Goal: Information Seeking & Learning: Learn about a topic

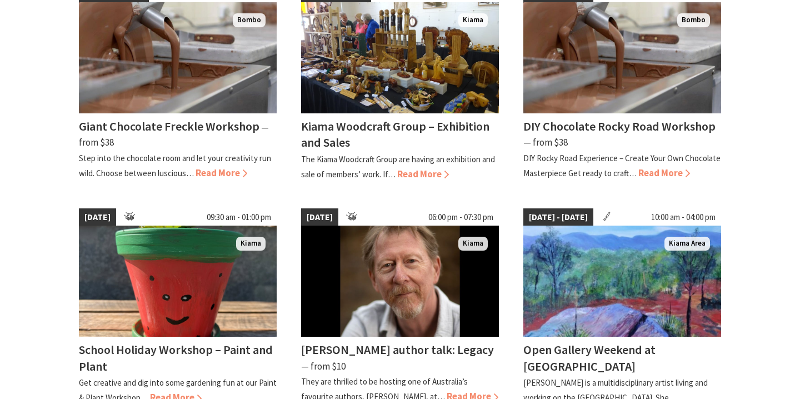
scroll to position [374, 0]
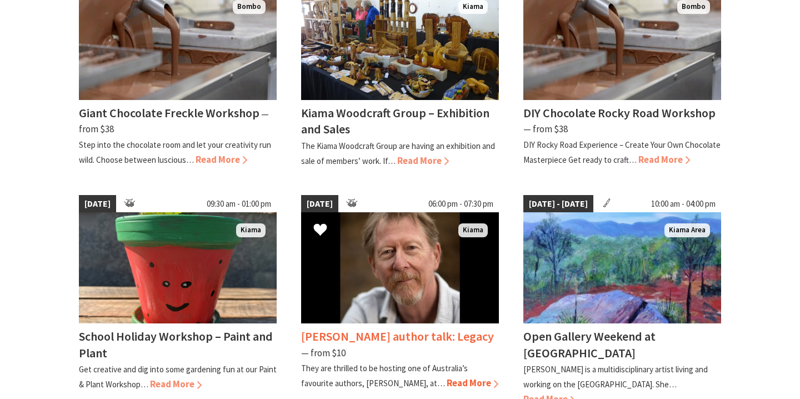
click at [410, 278] on img at bounding box center [400, 267] width 198 height 111
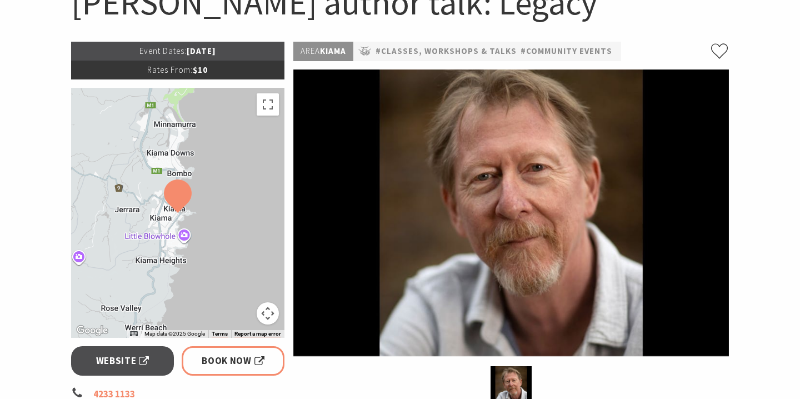
scroll to position [128, 0]
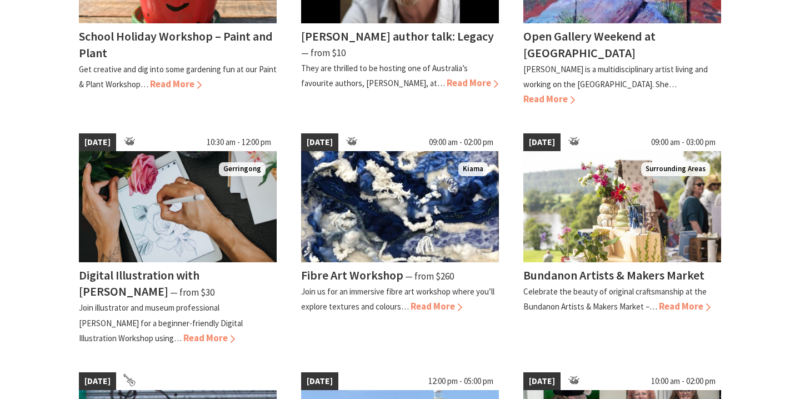
scroll to position [681, 0]
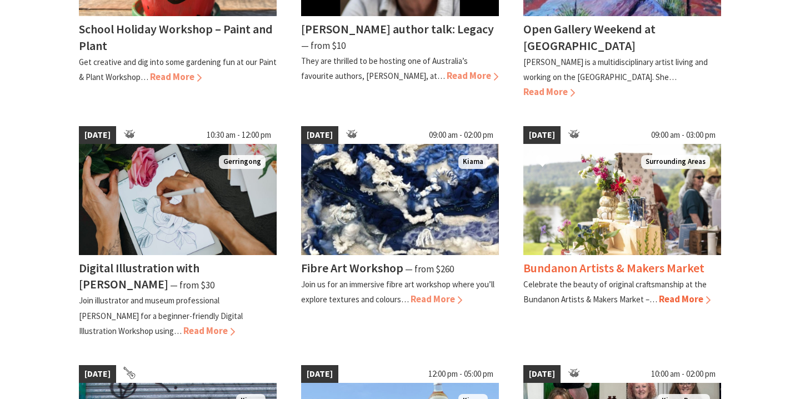
click at [693, 293] on span "Read More" at bounding box center [685, 299] width 52 height 12
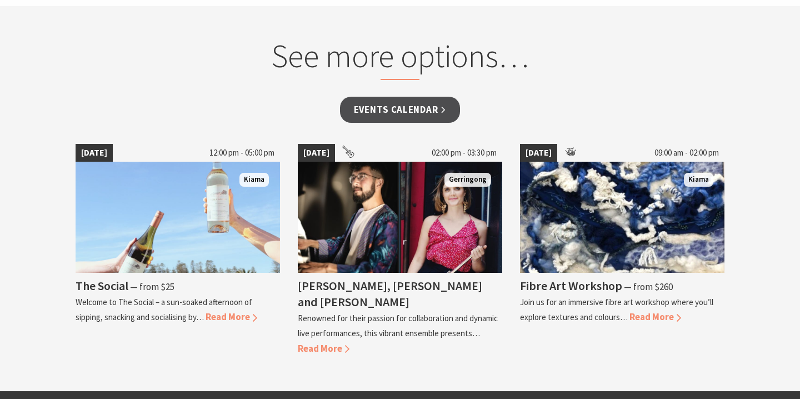
scroll to position [892, 0]
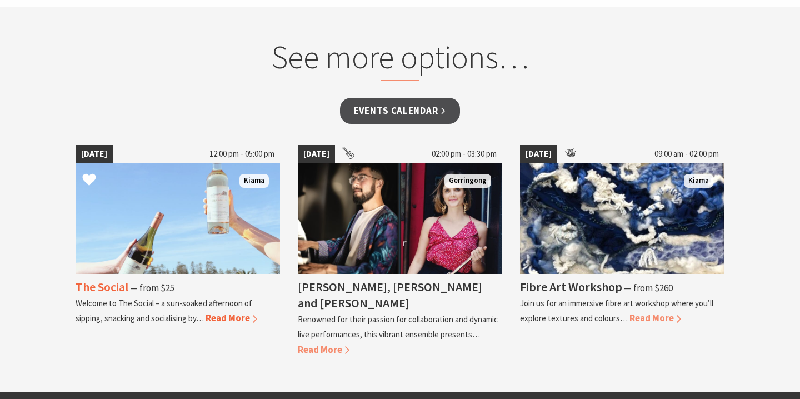
click at [247, 318] on span "Read More" at bounding box center [232, 318] width 52 height 12
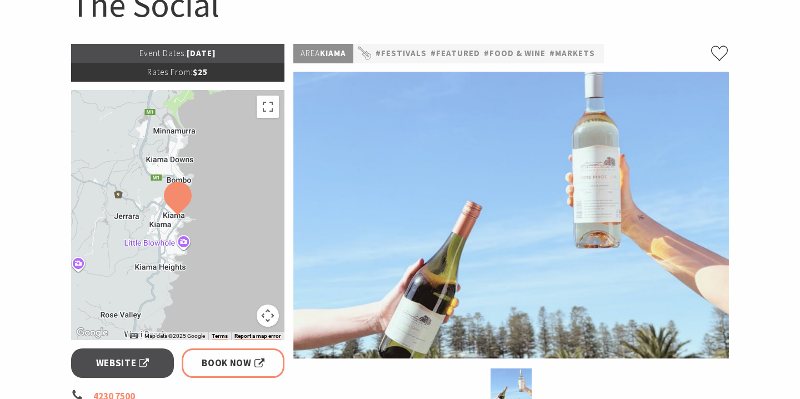
scroll to position [131, 0]
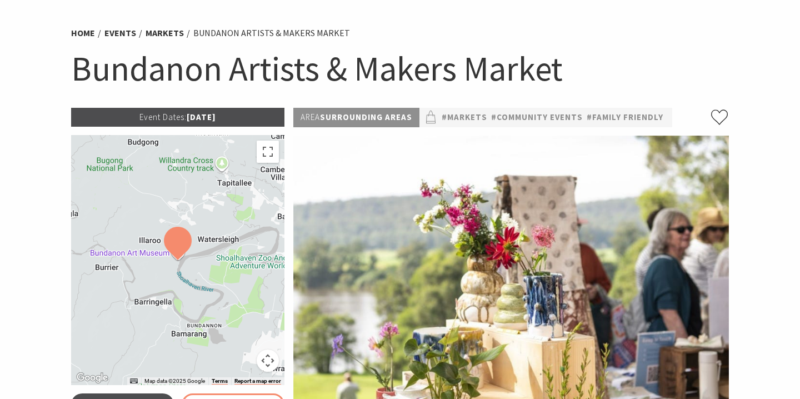
scroll to position [64, 0]
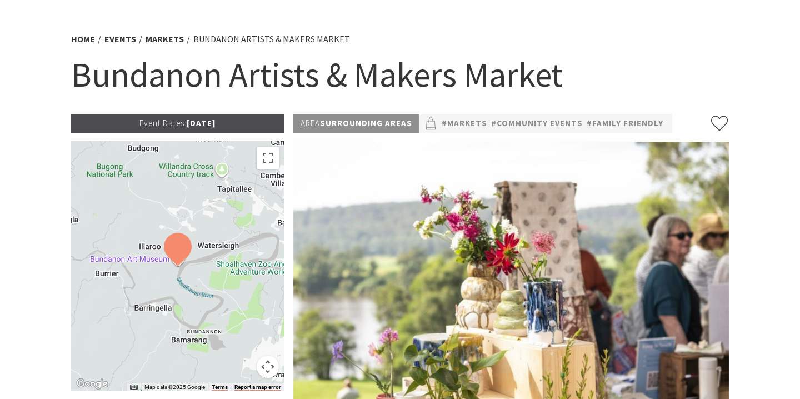
click at [406, 122] on p "Area Surrounding Areas" at bounding box center [356, 123] width 126 height 19
click at [462, 121] on link "#Markets" at bounding box center [465, 124] width 46 height 14
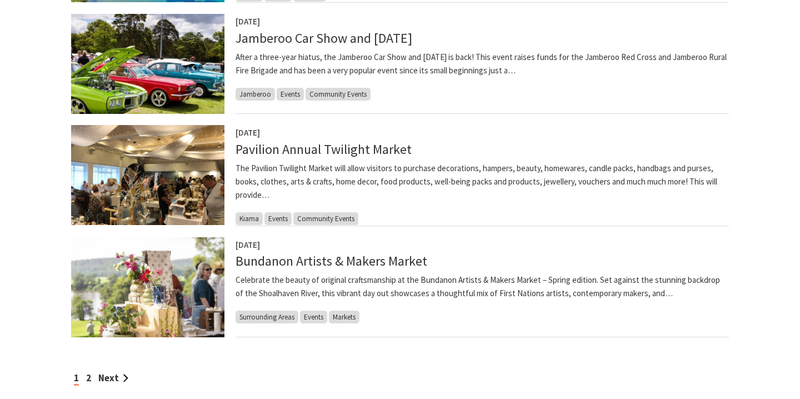
scroll to position [879, 0]
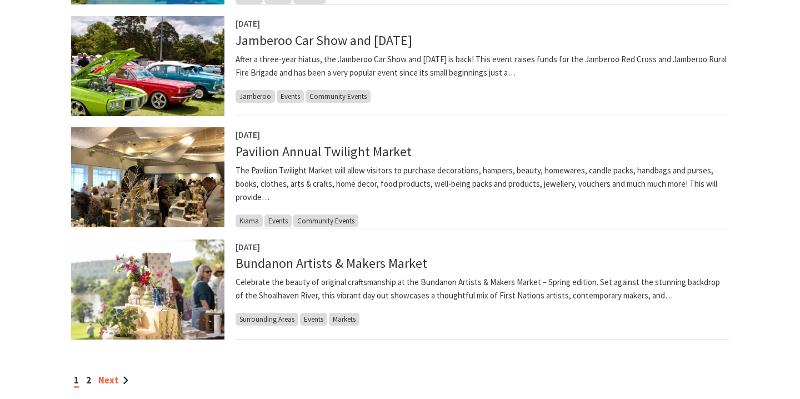
click at [126, 379] on link "Next" at bounding box center [113, 380] width 30 height 12
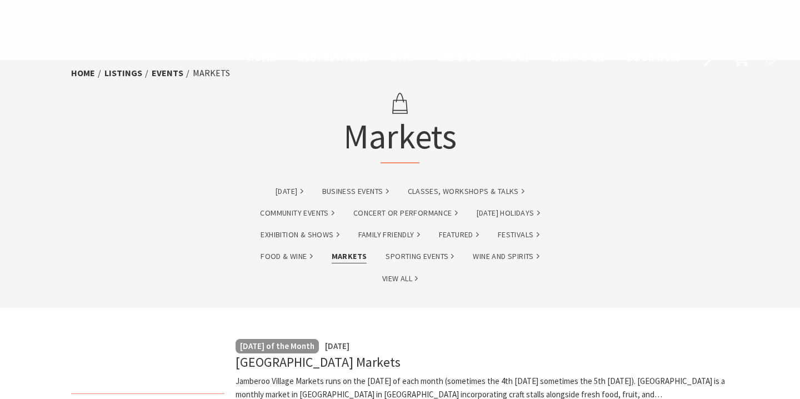
scroll to position [879, 0]
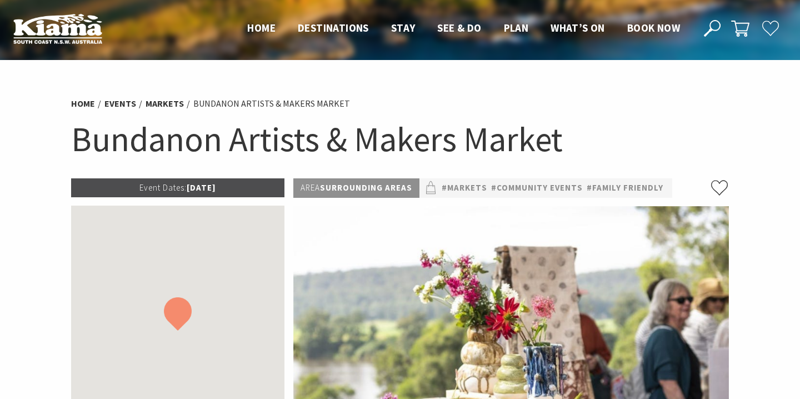
scroll to position [64, 0]
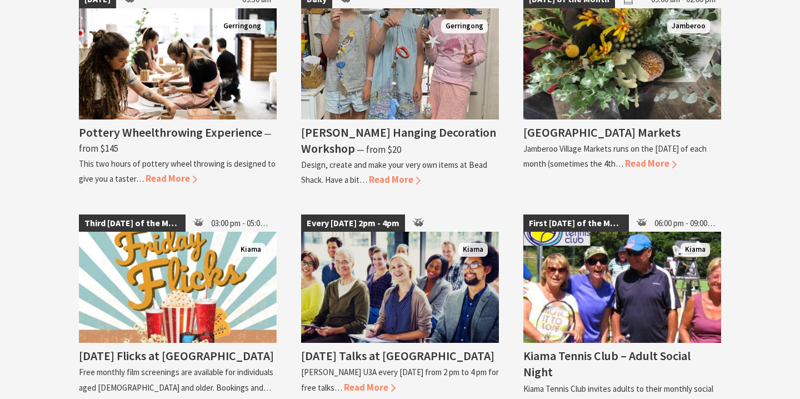
scroll to position [1667, 0]
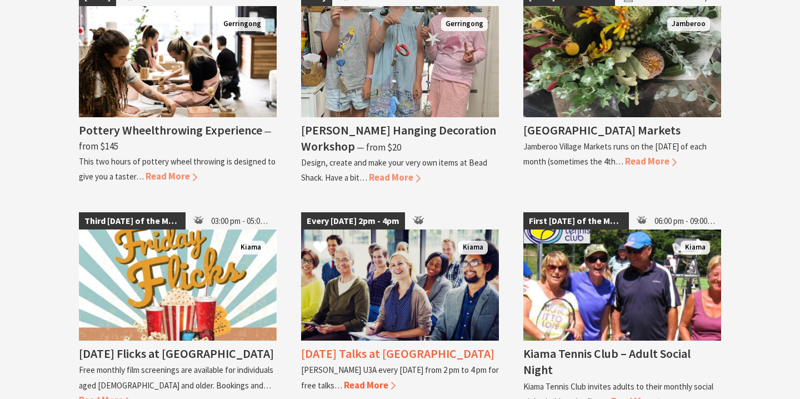
click at [367, 379] on span "Read More" at bounding box center [370, 385] width 52 height 12
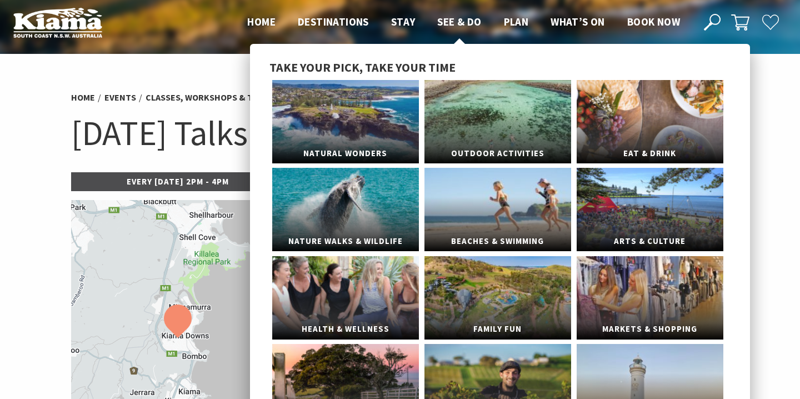
scroll to position [7, 0]
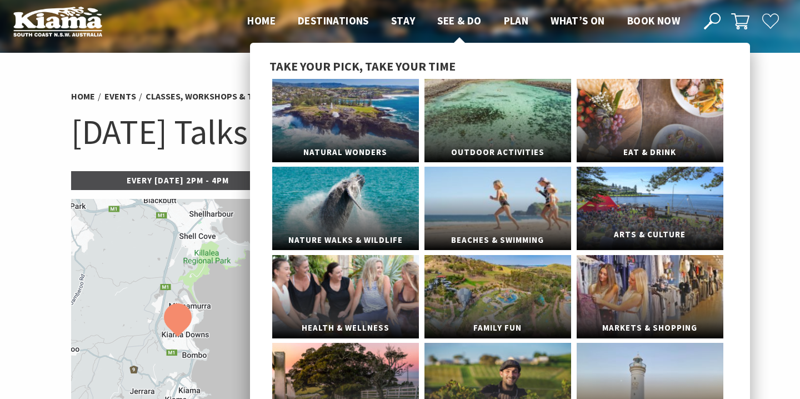
click at [661, 235] on span "Arts & Culture" at bounding box center [650, 235] width 147 height 21
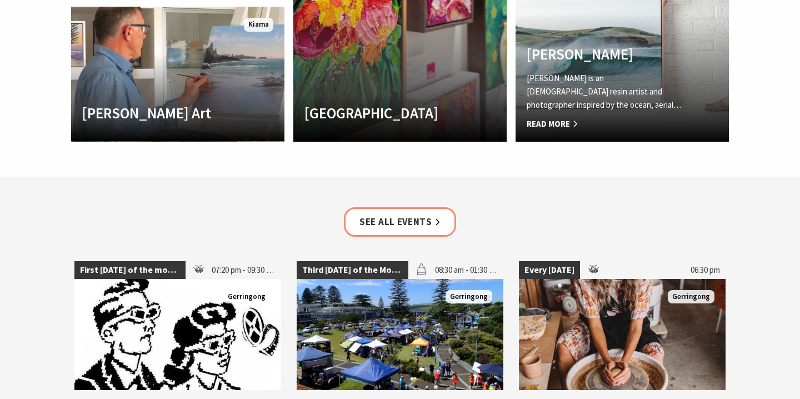
scroll to position [1448, 0]
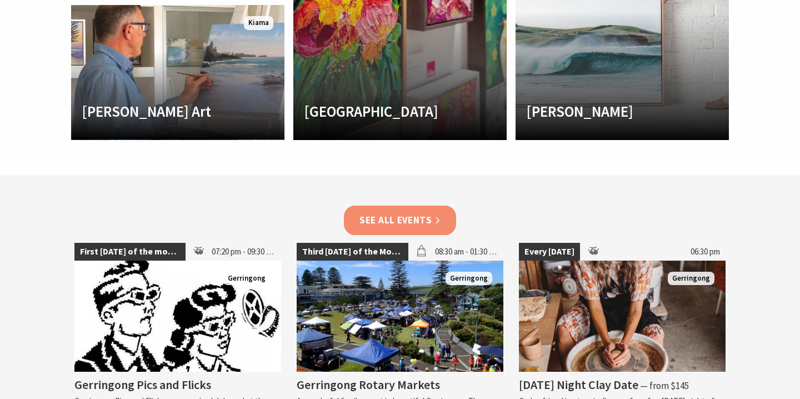
click at [440, 206] on link "See all Events" at bounding box center [400, 220] width 112 height 29
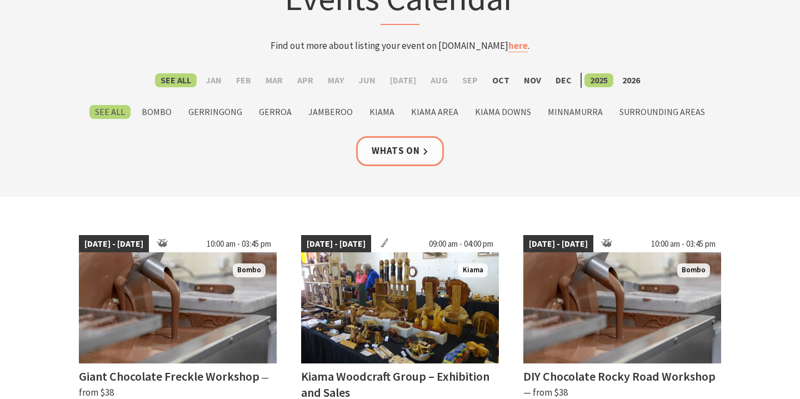
scroll to position [225, 0]
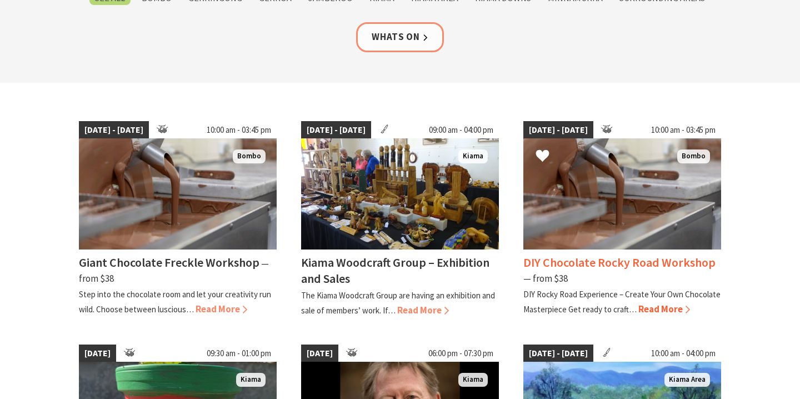
click at [686, 307] on span "Read More" at bounding box center [665, 309] width 52 height 12
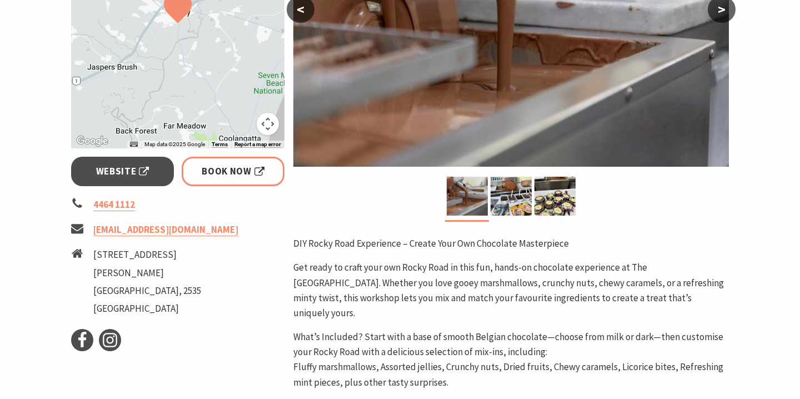
scroll to position [323, 0]
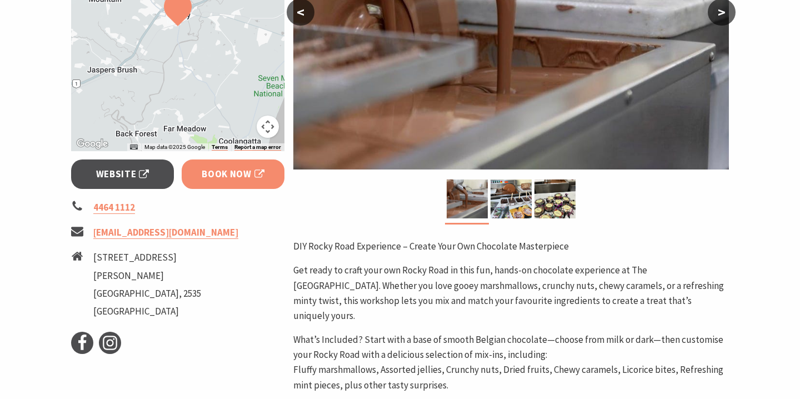
click at [247, 171] on span "Book Now" at bounding box center [233, 174] width 63 height 15
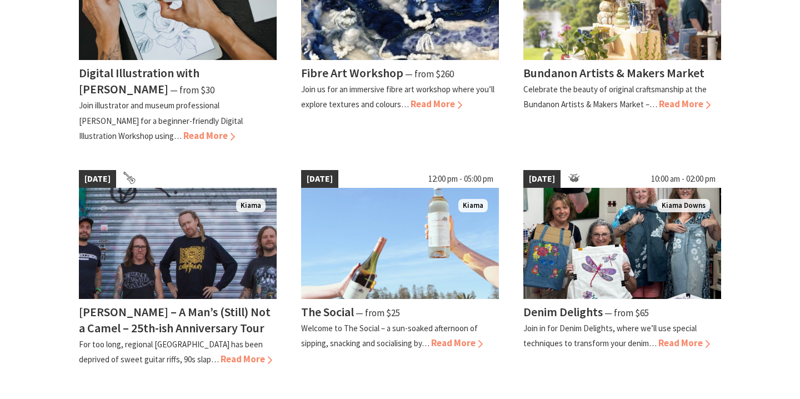
scroll to position [878, 0]
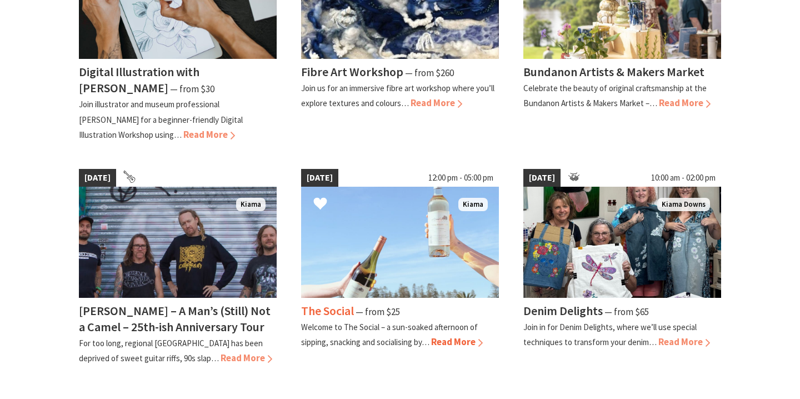
click at [396, 233] on img at bounding box center [400, 242] width 198 height 111
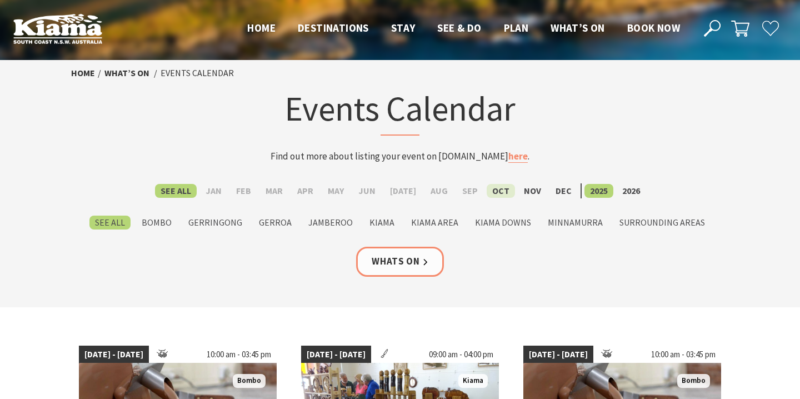
click at [494, 191] on label "Oct" at bounding box center [501, 191] width 28 height 14
click at [0, 0] on input "Oct" at bounding box center [0, 0] width 0 height 0
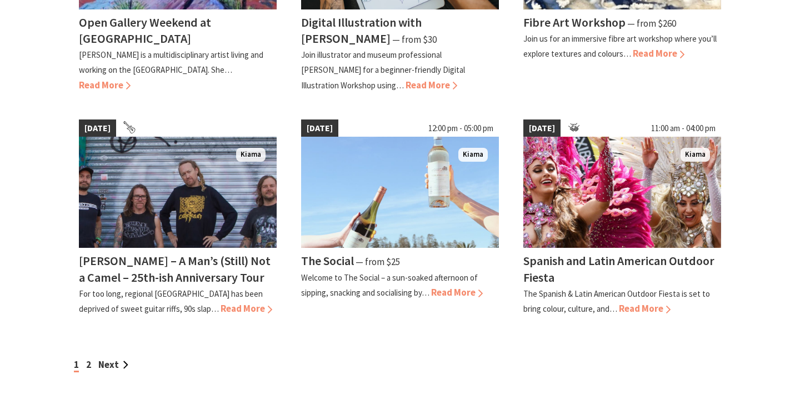
scroll to position [914, 0]
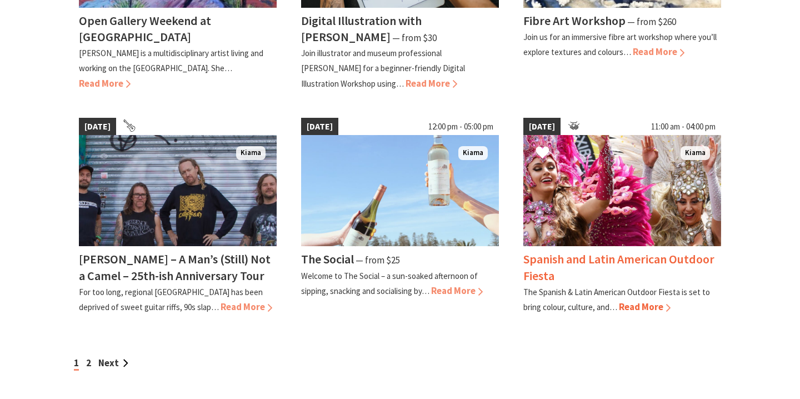
click at [650, 301] on span "Read More" at bounding box center [645, 307] width 52 height 12
